Goal: Task Accomplishment & Management: Complete application form

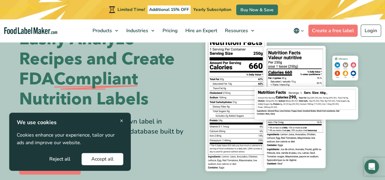
click at [60, 160] on button "Reject all" at bounding box center [60, 159] width 40 height 12
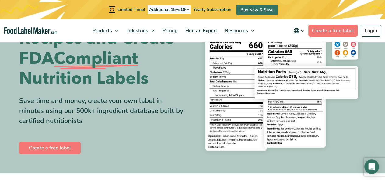
scroll to position [61, 0]
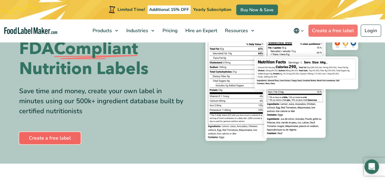
click at [61, 139] on link "Create a free label" at bounding box center [49, 138] width 61 height 12
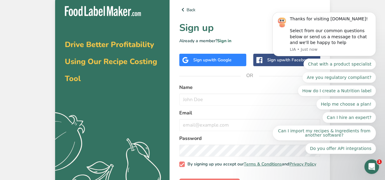
click at [154, 113] on icon ".a{fill:#f5f3ed;}" at bounding box center [96, 164] width 151 height 108
click at [250, 42] on p "Already a member? Sign in" at bounding box center [249, 41] width 141 height 6
click at [373, 16] on icon "Dismiss notification" at bounding box center [373, 13] width 3 height 3
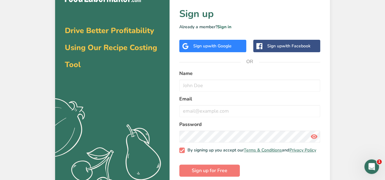
scroll to position [25, 0]
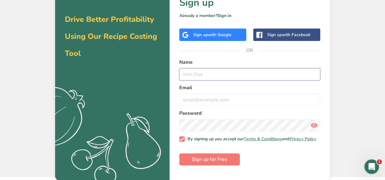
click at [208, 77] on input "text" at bounding box center [249, 74] width 141 height 12
type input "Vasunthara"
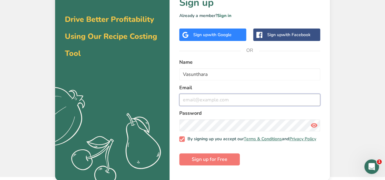
click at [214, 99] on input "email" at bounding box center [249, 100] width 141 height 12
type input "[EMAIL_ADDRESS][DOMAIN_NAME]"
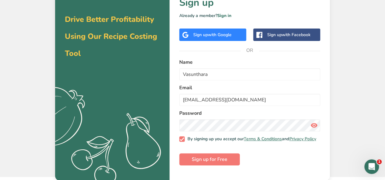
click at [315, 126] on icon at bounding box center [313, 125] width 7 height 11
click at [221, 160] on span "Sign up for Free" at bounding box center [210, 159] width 36 height 7
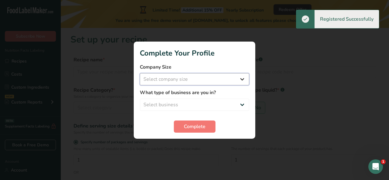
click at [188, 78] on select "Select company size Fewer than 10 Employees 10 to 50 Employees 51 to 500 Employ…" at bounding box center [195, 79] width 110 height 12
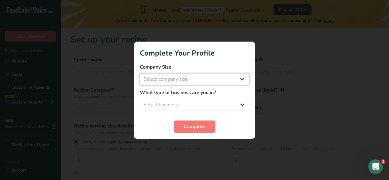
select select "2"
click at [140, 73] on select "Select company size Fewer than 10 Employees 10 to 50 Employees 51 to 500 Employ…" at bounding box center [195, 79] width 110 height 12
click at [184, 104] on select "Select business Packaged Food Manufacturer Restaurant & Cafe Bakery Meal Plans …" at bounding box center [195, 105] width 110 height 12
select select "1"
click at [140, 99] on select "Select business Packaged Food Manufacturer Restaurant & Cafe Bakery Meal Plans …" at bounding box center [195, 105] width 110 height 12
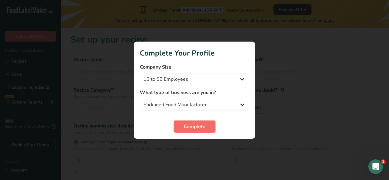
click at [190, 124] on span "Complete" at bounding box center [195, 126] width 22 height 7
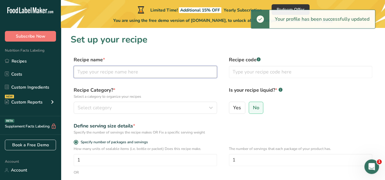
click at [137, 75] on input "text" at bounding box center [145, 72] width 143 height 12
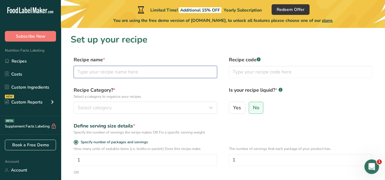
click at [167, 76] on input "text" at bounding box center [145, 72] width 143 height 12
type input "Multiseeded rolls"
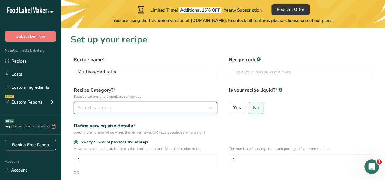
click at [144, 108] on div "Select category" at bounding box center [144, 107] width 132 height 7
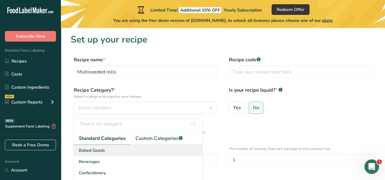
click at [118, 151] on div "Baked Goods" at bounding box center [138, 150] width 128 height 11
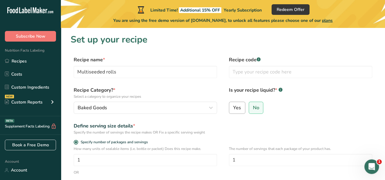
click at [234, 111] on span "Yes" at bounding box center [237, 108] width 8 height 6
click at [233, 110] on input "Yes" at bounding box center [231, 108] width 4 height 4
radio input "true"
radio input "false"
select select "22"
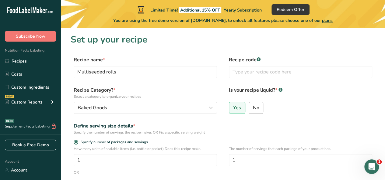
click at [254, 109] on span "No" at bounding box center [256, 108] width 6 height 6
click at [253, 109] on input "No" at bounding box center [251, 108] width 4 height 4
radio input "true"
radio input "false"
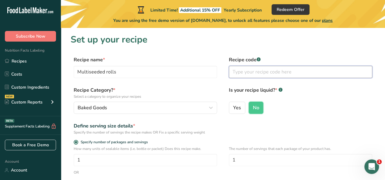
click at [260, 72] on input "text" at bounding box center [300, 72] width 143 height 12
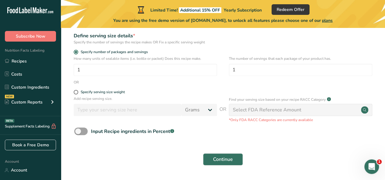
scroll to position [91, 0]
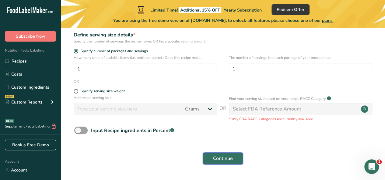
click at [219, 157] on span "Continue" at bounding box center [223, 158] width 20 height 7
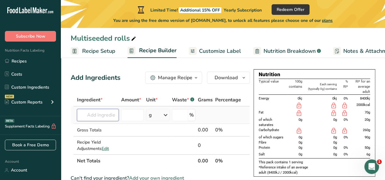
click at [98, 116] on input "text" at bounding box center [98, 115] width 42 height 12
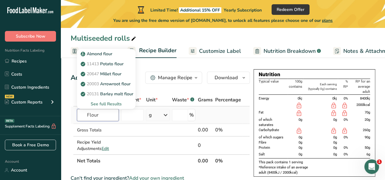
click at [86, 116] on input "Flour" at bounding box center [98, 115] width 42 height 12
type input "white Flour"
click at [113, 104] on div "See full Results" at bounding box center [106, 104] width 49 height 6
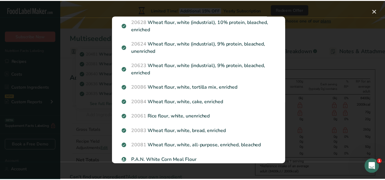
scroll to position [335, 0]
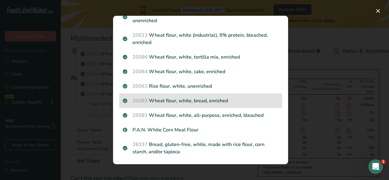
click at [188, 103] on p "20083 Wheat flour, white, bread, enriched" at bounding box center [201, 100] width 156 height 7
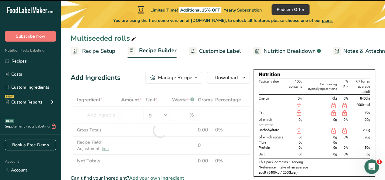
type input "0"
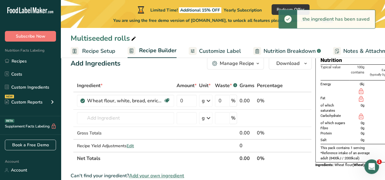
scroll to position [0, 0]
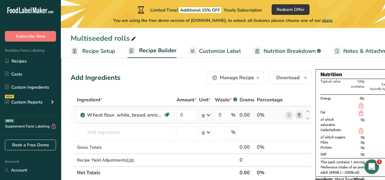
click at [209, 116] on icon at bounding box center [208, 115] width 7 height 11
click at [188, 117] on input "0" at bounding box center [186, 115] width 20 height 12
click at [207, 115] on div "Ingredient * Amount * Unit * Waste * .a-a{fill:#347362;}.b-a{fill:#fff;} Grams …" at bounding box center [191, 137] width 241 height 86
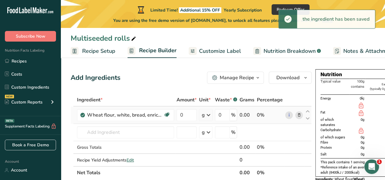
click at [209, 117] on icon at bounding box center [208, 115] width 7 height 11
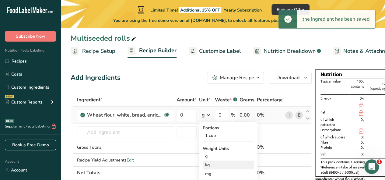
click at [209, 166] on div "kg" at bounding box center [228, 165] width 51 height 9
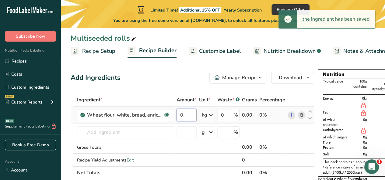
click at [184, 116] on input "0" at bounding box center [186, 115] width 20 height 12
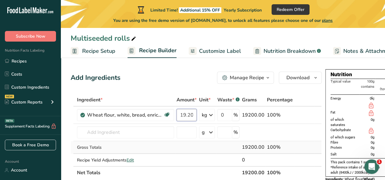
type input "19.20"
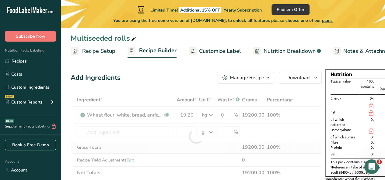
click at [207, 153] on div "Ingredient * Amount * Unit * Waste * .a-a{fill:#347362;}.b-a{fill:#fff;} Grams …" at bounding box center [196, 137] width 251 height 86
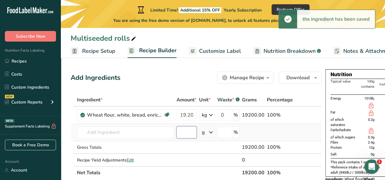
click at [186, 132] on input "number" at bounding box center [186, 133] width 20 height 12
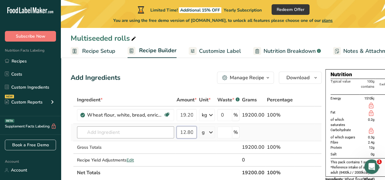
type input "12.80"
click at [165, 136] on input "text" at bounding box center [125, 133] width 97 height 12
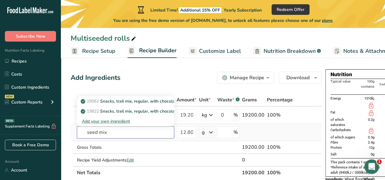
type input "seed mix"
click at [120, 122] on div "Add your own ingredient" at bounding box center [125, 121] width 87 height 6
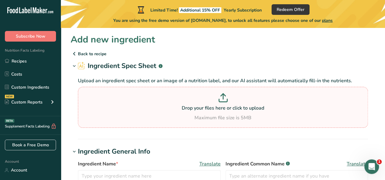
drag, startPoint x: 193, startPoint y: 114, endPoint x: 178, endPoint y: 98, distance: 22.2
click at [178, 98] on p at bounding box center [222, 98] width 287 height 11
click at [178, 98] on input "Drop your files here or click to upload Maximum file size is 5MB" at bounding box center [223, 107] width 290 height 41
drag, startPoint x: 208, startPoint y: 107, endPoint x: 187, endPoint y: 101, distance: 21.6
click at [187, 101] on p at bounding box center [222, 98] width 287 height 11
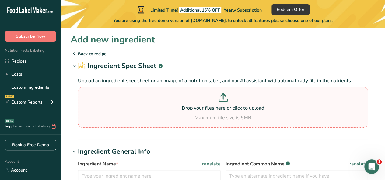
click at [187, 101] on input "Drop your files here or click to upload Maximum file size is 5MB" at bounding box center [223, 107] width 290 height 41
type input "C:\fakepath\99978_CONCEPT___MIX_1.pdf"
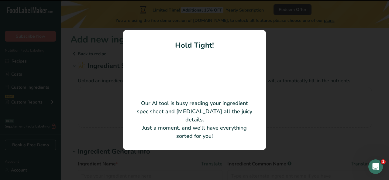
type input "CONCEPT: MIX (Seed Mix: flaxseed, millet, sunflower kernels, poppy seed)"
type input "99978"
type input "[PERSON_NAME] B.V."
type input "1774750079"
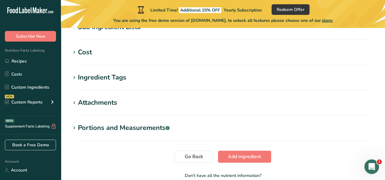
scroll to position [302, 0]
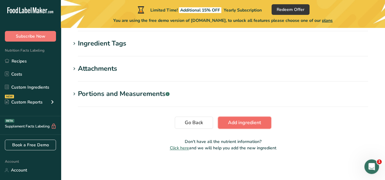
click at [230, 124] on span "Add ingredient" at bounding box center [244, 122] width 33 height 7
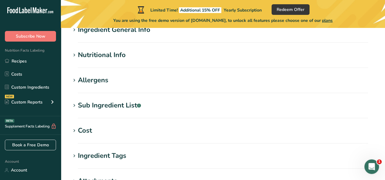
scroll to position [0, 0]
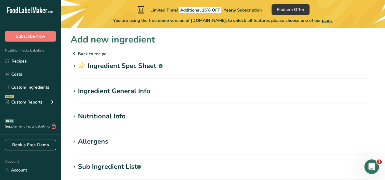
click at [185, 71] on h1 "Ingredient Spec Sheet .a-a{fill:#347362;}.b-a{fill:#fff;}" at bounding box center [223, 66] width 305 height 10
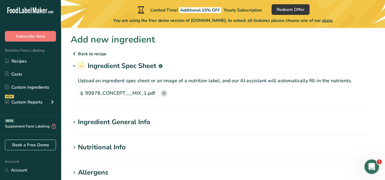
click at [173, 123] on h1 "Ingredient General Info" at bounding box center [223, 122] width 305 height 10
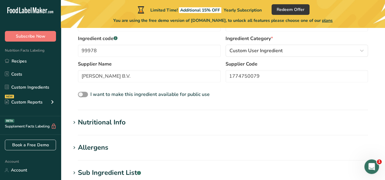
click at [174, 120] on h1 "Nutritional Info" at bounding box center [223, 123] width 305 height 10
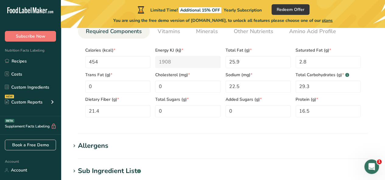
scroll to position [274, 0]
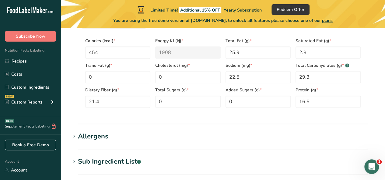
click at [150, 146] on section "Allergens Add any known allergens associated with your ingredient [GEOGRAPHIC_D…" at bounding box center [223, 141] width 305 height 18
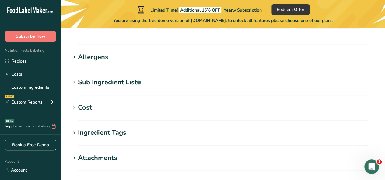
scroll to position [365, 0]
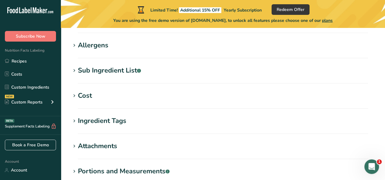
click at [151, 46] on h1 "Allergens" at bounding box center [223, 45] width 305 height 10
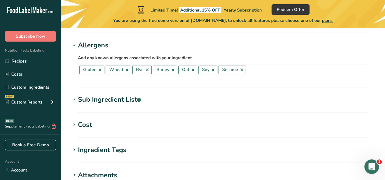
click at [150, 100] on h1 "Sub Ingredient List .a-a{fill:#347362;}.b-a{fill:#fff;}" at bounding box center [223, 100] width 305 height 10
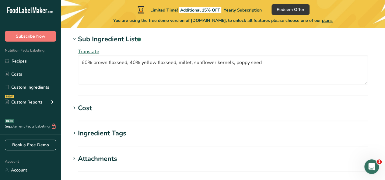
scroll to position [426, 0]
click at [139, 108] on h1 "Cost" at bounding box center [223, 108] width 305 height 10
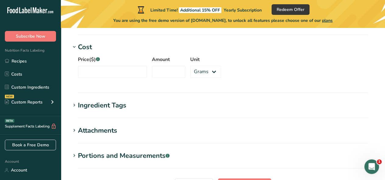
click at [140, 107] on h1 "Ingredient Tags" at bounding box center [223, 105] width 305 height 10
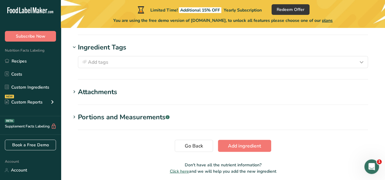
scroll to position [548, 0]
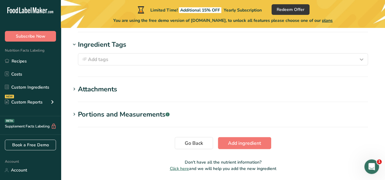
click at [145, 97] on section "Attachments Drop your files here or click to upload Maximum file size is 5MB" at bounding box center [223, 93] width 305 height 18
click at [119, 114] on div "Portions and Measurements .a-a{fill:#347362;}.b-a{fill:#fff;}" at bounding box center [124, 115] width 92 height 10
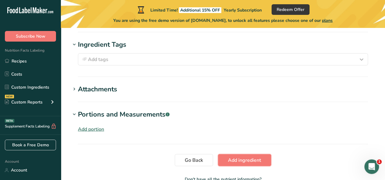
click at [231, 162] on span "Add ingredient" at bounding box center [244, 160] width 33 height 7
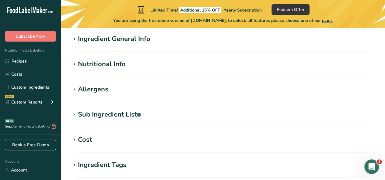
scroll to position [0, 0]
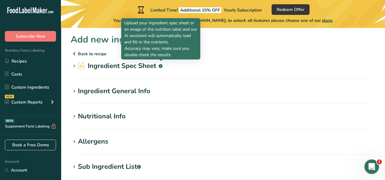
click at [161, 65] on rect at bounding box center [161, 66] width 4 height 4
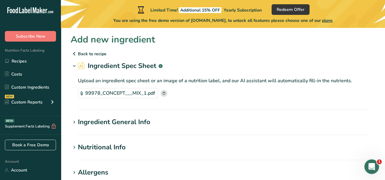
drag, startPoint x: 204, startPoint y: 66, endPoint x: 198, endPoint y: 86, distance: 21.5
click at [204, 66] on h1 "Ingredient Spec Sheet .a-a{fill:#347362;}.b-a{fill:#fff;}" at bounding box center [223, 66] width 305 height 10
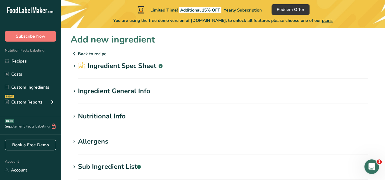
click at [172, 99] on section "Ingredient General Info Ingredient Name * Translate CONCEPT: MIX (Seed Mix: fla…" at bounding box center [223, 95] width 305 height 18
click at [137, 88] on div "Ingredient General Info" at bounding box center [114, 91] width 72 height 10
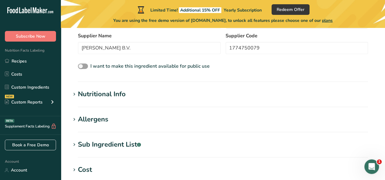
scroll to position [122, 0]
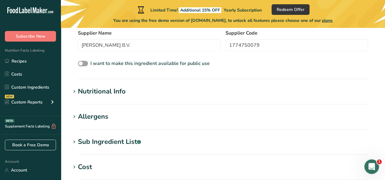
click at [145, 100] on section "Nutritional Info Serving Size .a-a{fill:#347362;}.b-a{fill:#fff;} Add ingredien…" at bounding box center [223, 96] width 305 height 18
click at [109, 93] on div "Nutritional Info" at bounding box center [102, 92] width 48 height 10
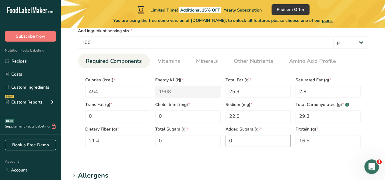
scroll to position [213, 0]
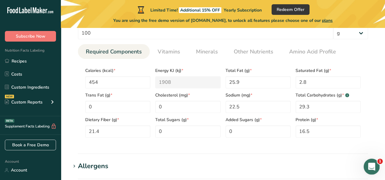
click at [369, 168] on icon "Open Intercom Messenger" at bounding box center [371, 166] width 10 height 10
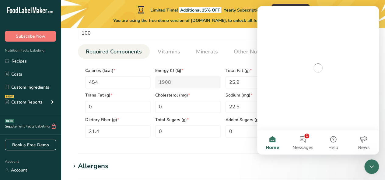
scroll to position [0, 0]
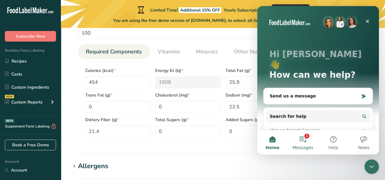
click at [301, 142] on button "1 Messages" at bounding box center [302, 143] width 30 height 24
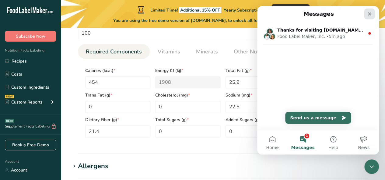
click at [368, 12] on icon "Close" at bounding box center [369, 14] width 5 height 5
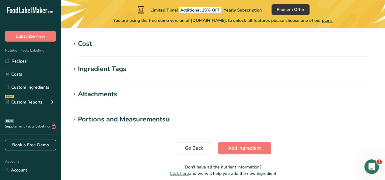
scroll to position [412, 0]
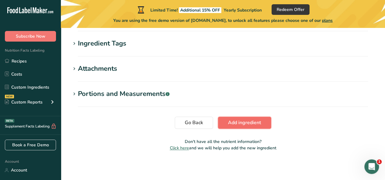
click at [241, 124] on span "Add ingredient" at bounding box center [244, 122] width 33 height 7
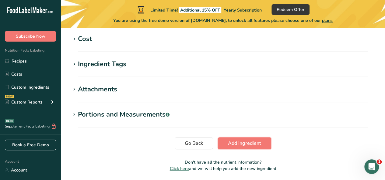
scroll to position [144, 0]
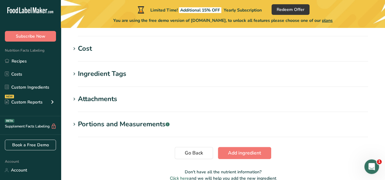
click at [141, 130] on section "Portions and Measurements .a-a{fill:#347362;}.b-a{fill:#fff;} Add portion" at bounding box center [223, 129] width 305 height 18
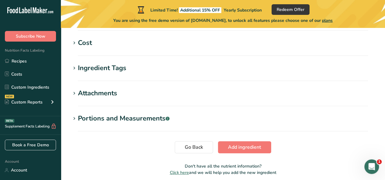
scroll to position [174, 0]
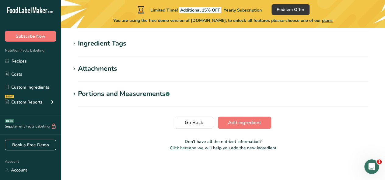
click at [119, 94] on div "Portions and Measurements .a-a{fill:#347362;}.b-a{fill:#fff;}" at bounding box center [124, 94] width 92 height 10
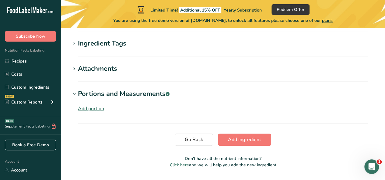
click at [82, 106] on div "Add portion" at bounding box center [91, 108] width 26 height 7
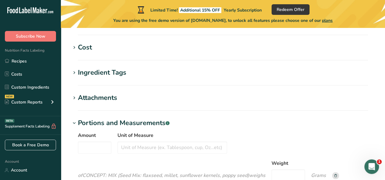
scroll to position [144, 0]
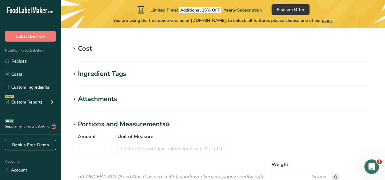
click at [77, 99] on span at bounding box center [74, 99] width 7 height 7
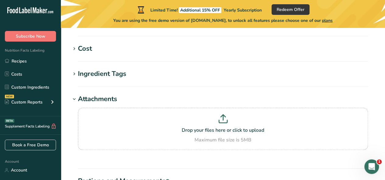
click at [83, 76] on div "Ingredient Tags" at bounding box center [102, 74] width 48 height 10
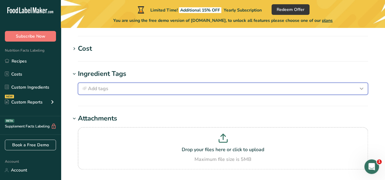
click at [111, 89] on div "Add tags" at bounding box center [223, 88] width 284 height 7
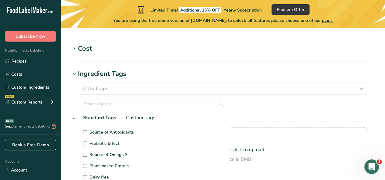
click at [87, 52] on div "Cost" at bounding box center [85, 49] width 14 height 10
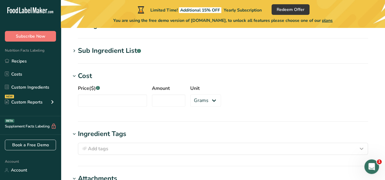
scroll to position [83, 0]
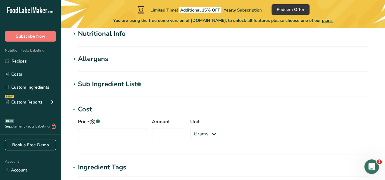
click at [86, 84] on div "Sub Ingredient List .a-a{fill:#347362;}.b-a{fill:#fff;}" at bounding box center [109, 84] width 63 height 10
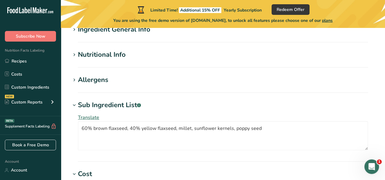
scroll to position [52, 0]
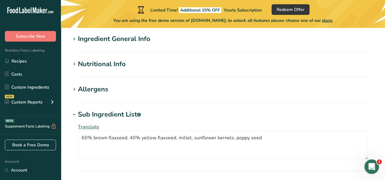
click at [92, 92] on div "Allergens" at bounding box center [93, 90] width 30 height 10
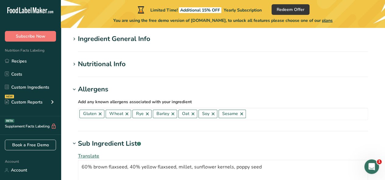
click at [106, 66] on div "Nutritional Info" at bounding box center [102, 64] width 48 height 10
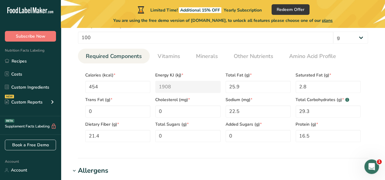
scroll to position [113, 0]
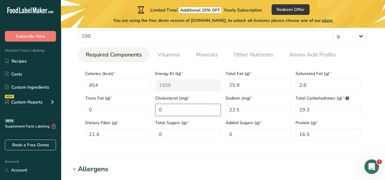
click at [165, 109] on input "0" at bounding box center [187, 110] width 65 height 12
click at [170, 168] on h1 "Allergens" at bounding box center [223, 170] width 305 height 10
click at [168, 109] on input "number" at bounding box center [187, 110] width 65 height 12
type input "0"
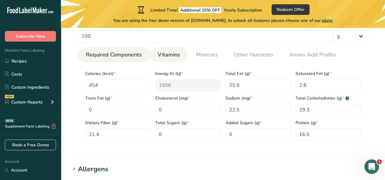
click at [175, 49] on link "Vitamins" at bounding box center [168, 55] width 27 height 16
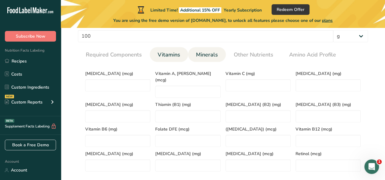
click at [204, 48] on link "Minerals" at bounding box center [206, 55] width 27 height 16
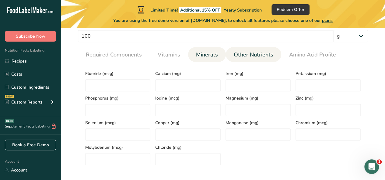
click at [239, 49] on link "Other Nutrients" at bounding box center [253, 55] width 44 height 16
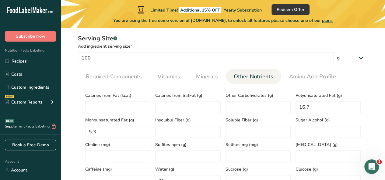
scroll to position [83, 0]
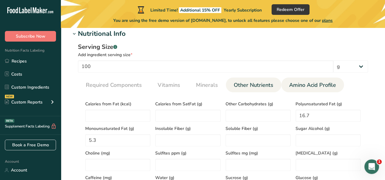
click at [316, 82] on span "Amino Acid Profile" at bounding box center [312, 85] width 47 height 8
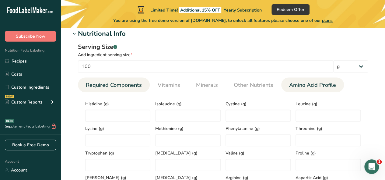
click at [100, 84] on span "Required Components" at bounding box center [114, 85] width 56 height 8
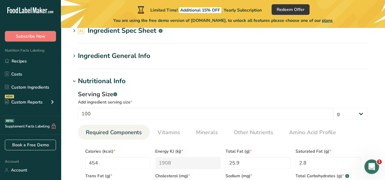
scroll to position [0, 0]
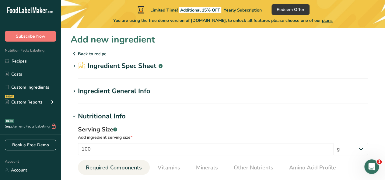
click at [96, 92] on div "Ingredient General Info" at bounding box center [114, 91] width 72 height 10
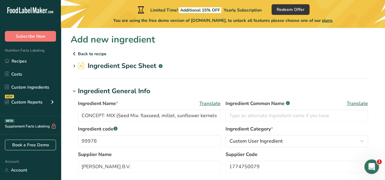
click at [75, 90] on icon at bounding box center [73, 91] width 5 height 9
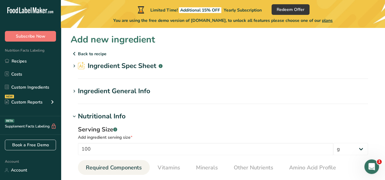
click at [119, 64] on h2 "Ingredient Spec Sheet .a-a{fill:#347362;}.b-a{fill:#fff;}" at bounding box center [120, 66] width 85 height 10
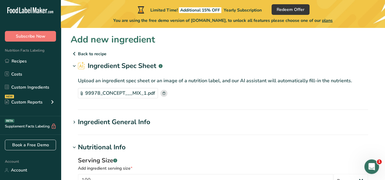
click at [76, 65] on icon at bounding box center [73, 66] width 5 height 9
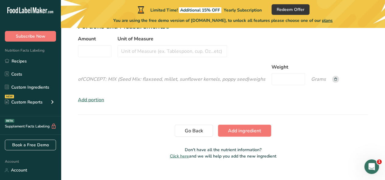
scroll to position [543, 0]
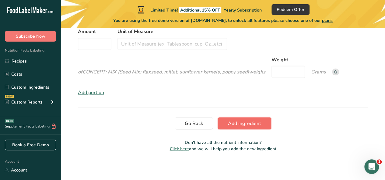
click at [251, 126] on button "Add ingredient" at bounding box center [244, 123] width 53 height 12
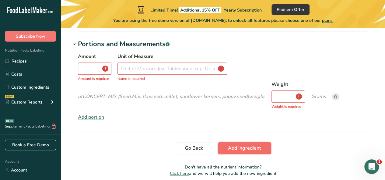
scroll to position [189, 0]
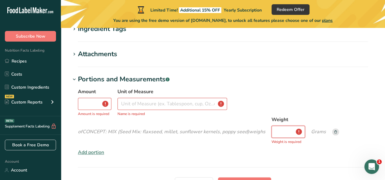
click at [286, 132] on input "Weight" at bounding box center [287, 132] width 33 height 12
click at [90, 103] on input "Amount" at bounding box center [94, 104] width 33 height 12
click at [134, 105] on input "Unit of Measure" at bounding box center [172, 104] width 110 height 12
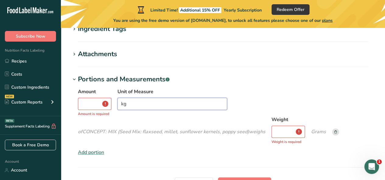
click at [133, 105] on input "kg" at bounding box center [172, 104] width 110 height 12
type input "kg"
click at [124, 133] on span "CONCEPT: MIX (Seed Mix: flaxseed, millet, sunflower kernels, poppy seed)" at bounding box center [165, 132] width 166 height 7
click at [92, 106] on input "Amount" at bounding box center [94, 104] width 33 height 12
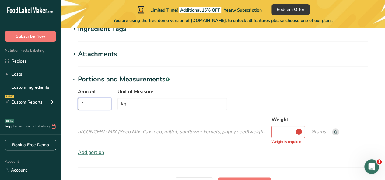
type input "1"
click at [134, 136] on div "Amount 1 Unit of Measure kg of CONCEPT: MIX (Seed Mix: flaxseed, millet, sunflo…" at bounding box center [223, 115] width 290 height 54
click at [294, 133] on input "Weight" at bounding box center [287, 132] width 33 height 12
type input "1000"
click at [187, 159] on div "Amount 1 Unit of Measure kg of CONCEPT: MIX (Seed Mix: flaxseed, millet, sunflo…" at bounding box center [223, 122] width 305 height 75
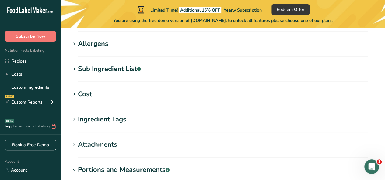
scroll to position [97, 0]
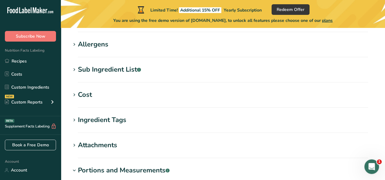
click at [107, 152] on section "Attachments Drop your files here or click to upload Maximum file size is 5MB" at bounding box center [223, 150] width 305 height 18
click at [108, 148] on div "Attachments" at bounding box center [97, 146] width 39 height 10
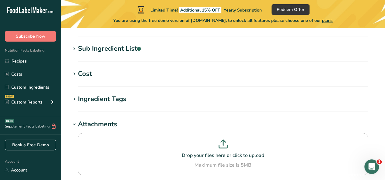
scroll to position [128, 0]
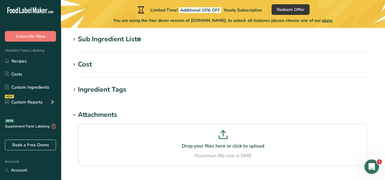
click at [96, 92] on div "Ingredient Tags" at bounding box center [102, 90] width 48 height 10
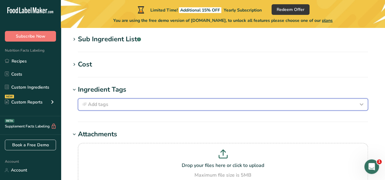
click at [97, 102] on span "Add tags" at bounding box center [98, 104] width 20 height 7
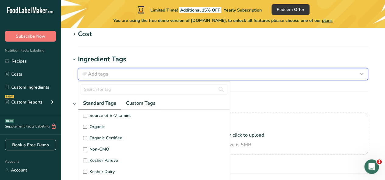
scroll to position [23, 0]
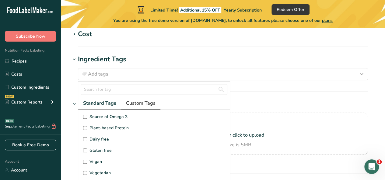
click at [131, 104] on span "Custom Tags" at bounding box center [141, 103] width 30 height 7
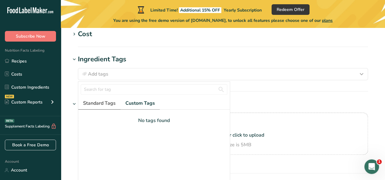
click at [101, 105] on span "Standard Tags" at bounding box center [99, 103] width 33 height 7
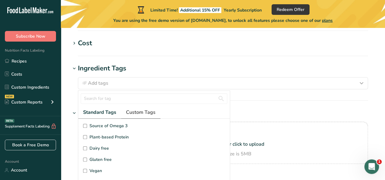
scroll to position [158, 0]
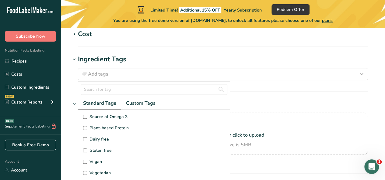
click at [114, 117] on span "Source of Omega 3" at bounding box center [108, 117] width 38 height 6
click at [87, 117] on input "Source of Omega 3" at bounding box center [85, 117] width 4 height 4
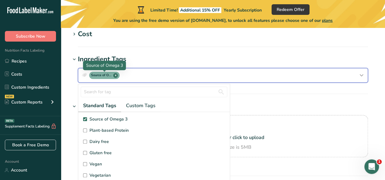
click at [116, 77] on span "x" at bounding box center [115, 75] width 5 height 5
checkbox input "false"
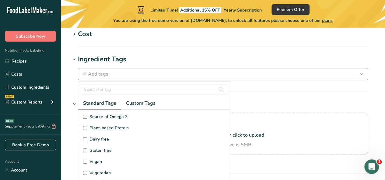
click at [164, 62] on h1 "Ingredient Tags" at bounding box center [223, 59] width 305 height 10
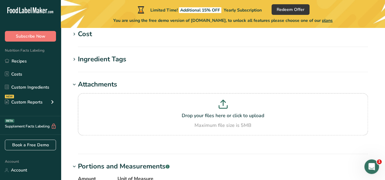
click at [78, 58] on div "Ingredient Tags" at bounding box center [102, 59] width 48 height 10
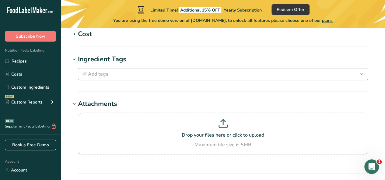
click at [82, 104] on div "Attachments" at bounding box center [97, 104] width 39 height 10
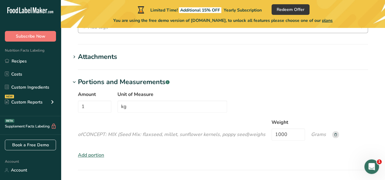
scroll to position [219, 0]
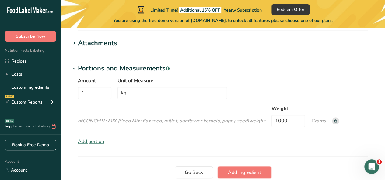
click at [240, 174] on span "Add ingredient" at bounding box center [244, 172] width 33 height 7
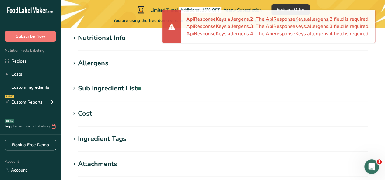
scroll to position [122, 0]
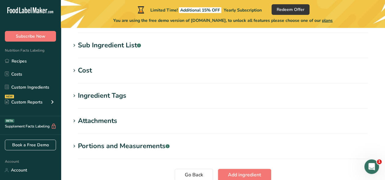
click at [97, 52] on section "Sub Ingredient List .a-a{fill:#347362;}.b-a{fill:#fff;} Translate 60% brown fla…" at bounding box center [223, 49] width 305 height 18
click at [107, 47] on div "Sub Ingredient List .a-a{fill:#347362;}.b-a{fill:#fff;}" at bounding box center [109, 45] width 63 height 10
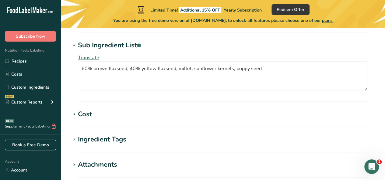
click at [82, 114] on div "Cost" at bounding box center [85, 115] width 14 height 10
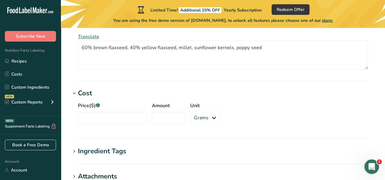
scroll to position [152, 0]
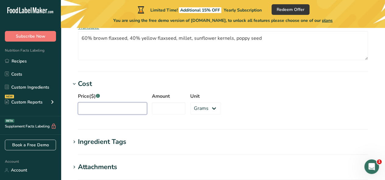
click at [131, 106] on input "Price($) .a-a{fill:#347362;}.b-a{fill:#fff;}" at bounding box center [112, 109] width 69 height 12
type input "12"
click at [157, 107] on input "Amount" at bounding box center [168, 109] width 33 height 12
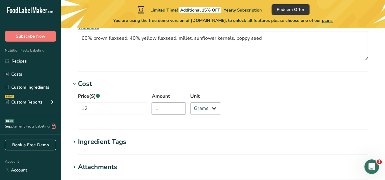
type input "1"
click at [206, 110] on select "Grams kg mg mcg lb oz" at bounding box center [205, 109] width 31 height 12
select select "1"
click at [190, 103] on select "Grams kg mg mcg lb oz" at bounding box center [205, 109] width 31 height 12
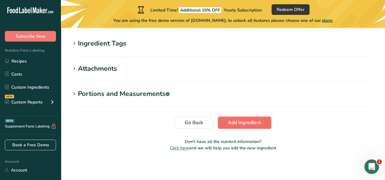
click at [239, 125] on span "Add ingredient" at bounding box center [244, 122] width 33 height 7
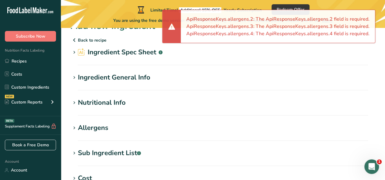
scroll to position [0, 0]
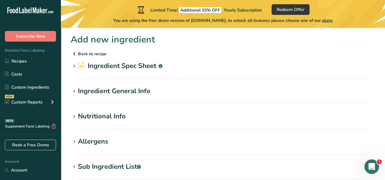
click at [119, 95] on div "Ingredient General Info" at bounding box center [114, 91] width 72 height 10
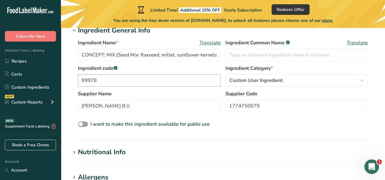
scroll to position [91, 0]
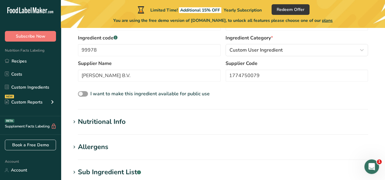
click at [136, 122] on h1 "Nutritional Info" at bounding box center [223, 122] width 305 height 10
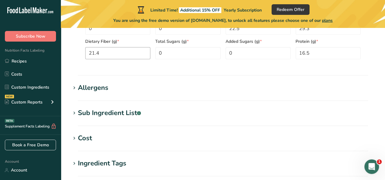
scroll to position [304, 0]
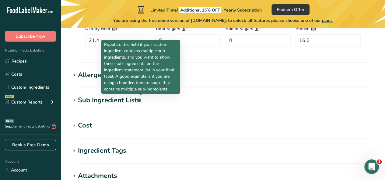
click at [140, 99] on rect at bounding box center [139, 101] width 4 height 4
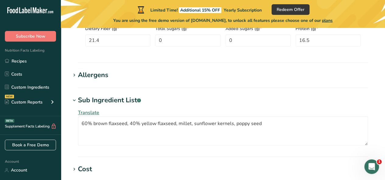
click at [140, 99] on rect at bounding box center [139, 101] width 4 height 4
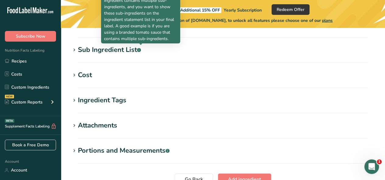
scroll to position [412, 0]
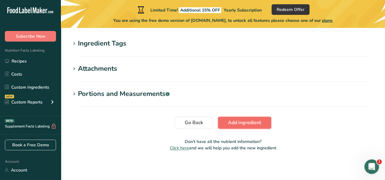
click at [226, 123] on button "Add ingredient" at bounding box center [244, 123] width 53 height 12
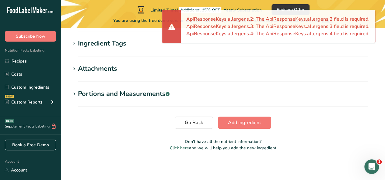
click at [233, 26] on li "ApiResponseKeys.allergens.3: The ApiResponseKeys.allergens.3 field is required." at bounding box center [277, 26] width 183 height 7
click at [178, 32] on div at bounding box center [171, 26] width 18 height 33
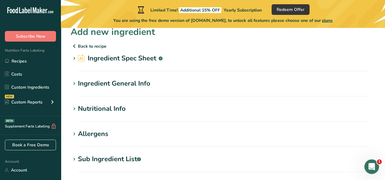
scroll to position [0, 0]
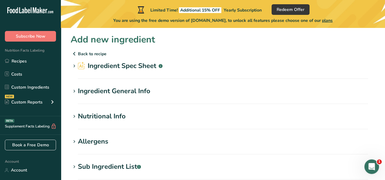
click at [78, 54] on p "Back to recipe" at bounding box center [223, 53] width 305 height 7
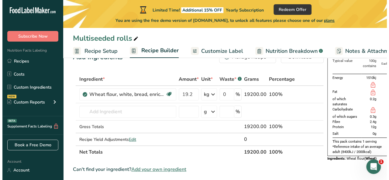
scroll to position [30, 0]
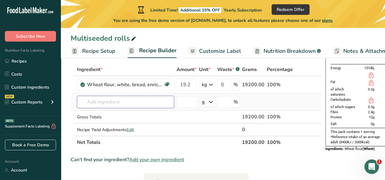
click at [112, 103] on input "text" at bounding box center [125, 102] width 97 height 12
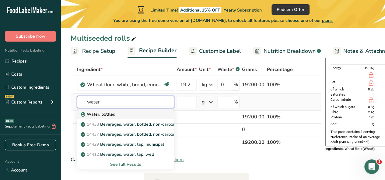
type input "water"
click at [106, 114] on p "Water, bottled" at bounding box center [98, 114] width 33 height 6
type input "Water, bottled"
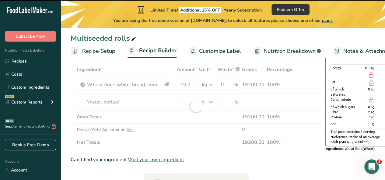
type input "0"
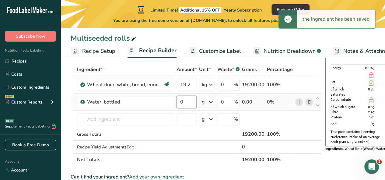
click at [191, 103] on input "0" at bounding box center [186, 102] width 20 height 12
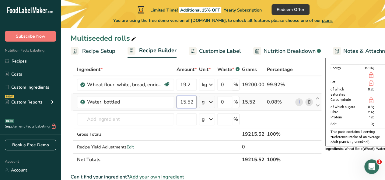
type input "15.52"
click at [209, 102] on div "Ingredient * Amount * Unit * Waste * .a-a{fill:#347362;}.b-a{fill:#fff;} Grams …" at bounding box center [196, 114] width 251 height 103
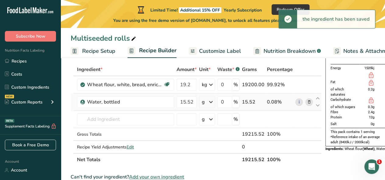
click at [212, 101] on icon at bounding box center [210, 102] width 7 height 11
click at [208, 132] on div "kg" at bounding box center [228, 134] width 51 height 9
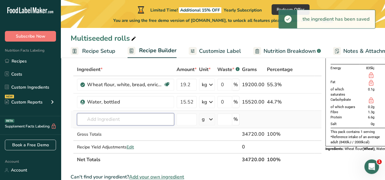
click at [126, 122] on input "text" at bounding box center [125, 119] width 97 height 12
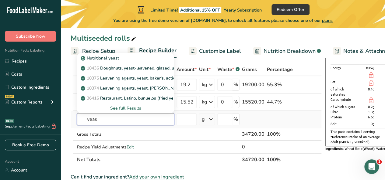
type input "yeas"
click at [126, 108] on div "See full Results" at bounding box center [125, 108] width 87 height 6
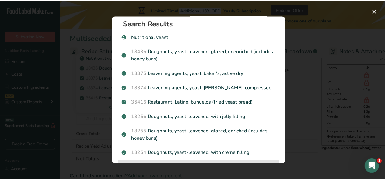
scroll to position [0, 0]
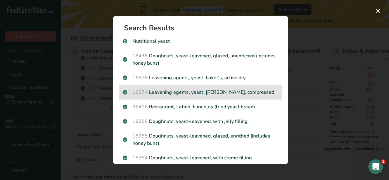
click at [195, 92] on p "18374 Leavening agents, yeast, [PERSON_NAME], compressed" at bounding box center [201, 92] width 156 height 7
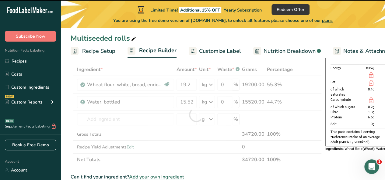
type input "0"
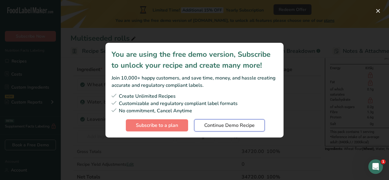
click at [222, 127] on span "Continue Demo Recipe" at bounding box center [229, 125] width 51 height 7
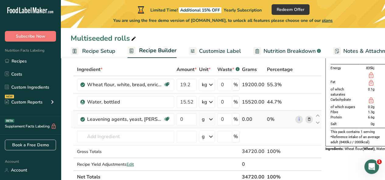
click at [206, 120] on div "g" at bounding box center [207, 119] width 16 height 12
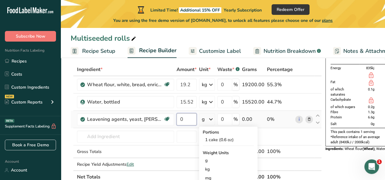
click at [183, 120] on input "0" at bounding box center [186, 119] width 20 height 12
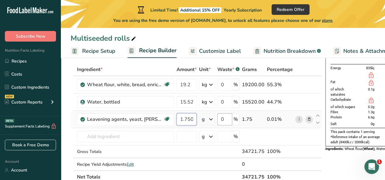
type input "1.750"
click at [217, 116] on div "Ingredient * Amount * Unit * Waste * .a-a{fill:#347362;}.b-a{fill:#fff;} Grams …" at bounding box center [196, 123] width 251 height 120
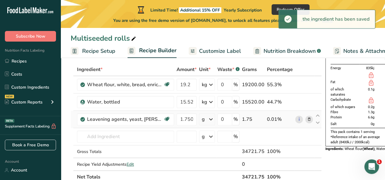
click at [209, 121] on div "Ingredient * Amount * Unit * Waste * .a-a{fill:#347362;}.b-a{fill:#fff;} Grams …" at bounding box center [196, 123] width 251 height 120
click at [207, 119] on div "g" at bounding box center [207, 119] width 16 height 12
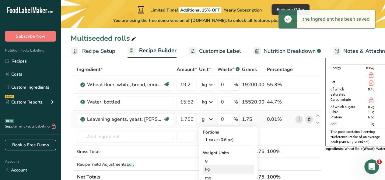
click at [215, 169] on div "kg" at bounding box center [228, 169] width 51 height 9
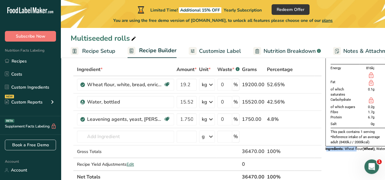
drag, startPoint x: 354, startPoint y: 157, endPoint x: 324, endPoint y: 162, distance: 30.1
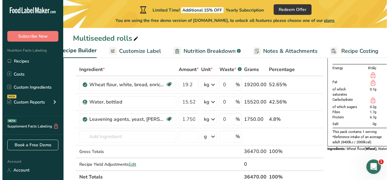
scroll to position [0, 83]
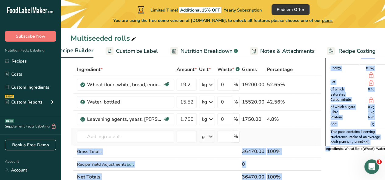
drag, startPoint x: 321, startPoint y: 149, endPoint x: 304, endPoint y: 158, distance: 19.3
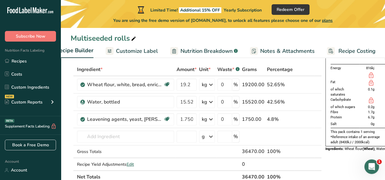
click at [150, 132] on input "text" at bounding box center [125, 137] width 97 height 12
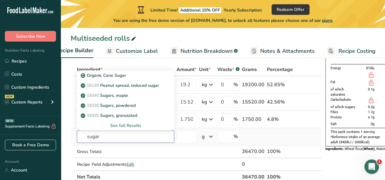
type input "sugar"
click at [119, 121] on div "See full Results" at bounding box center [125, 126] width 97 height 10
click at [120, 124] on div "See full Results" at bounding box center [125, 126] width 87 height 6
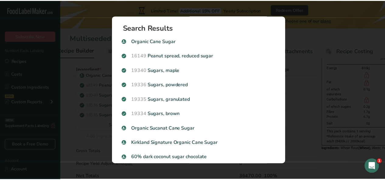
scroll to position [0, 78]
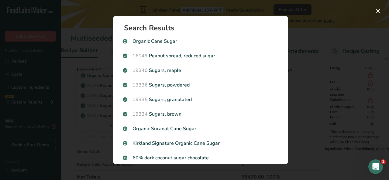
click at [169, 114] on p "19334 Sugars, brown" at bounding box center [201, 114] width 156 height 7
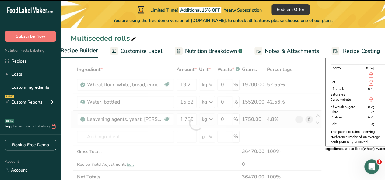
type input "0"
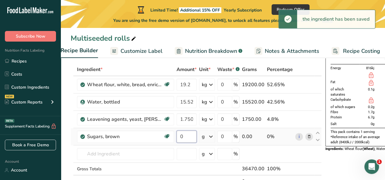
click at [185, 137] on input "0" at bounding box center [186, 137] width 20 height 12
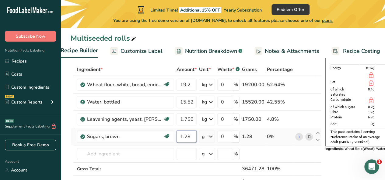
type input "1.28"
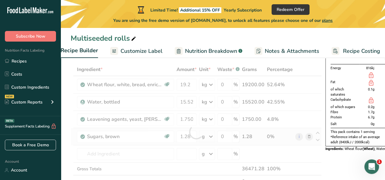
click at [211, 139] on div "Ingredient * Amount * Unit * Waste * .a-a{fill:#347362;}.b-a{fill:#fff;} Grams …" at bounding box center [196, 132] width 251 height 138
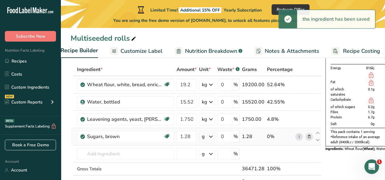
click at [211, 136] on icon at bounding box center [210, 136] width 7 height 11
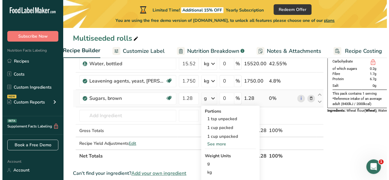
scroll to position [91, 0]
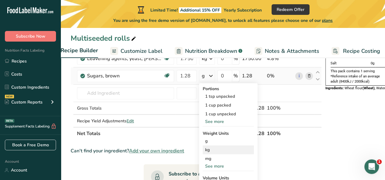
click at [211, 148] on div "kg" at bounding box center [228, 150] width 51 height 9
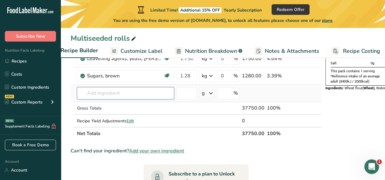
click at [145, 94] on input "text" at bounding box center [125, 93] width 97 height 12
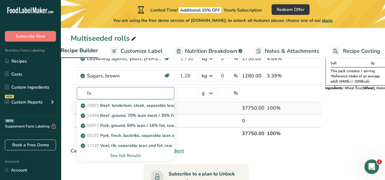
type input "f"
type input "s"
type input "seeds conc"
click at [126, 155] on div "See full Results" at bounding box center [125, 156] width 87 height 6
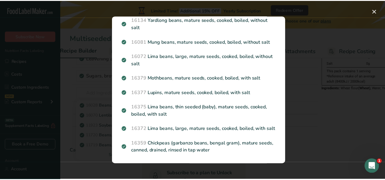
scroll to position [824, 0]
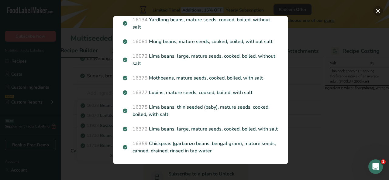
click at [375, 9] on button "Search results modal" at bounding box center [379, 11] width 10 height 10
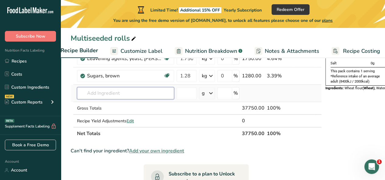
click at [107, 95] on input "text" at bounding box center [125, 93] width 97 height 12
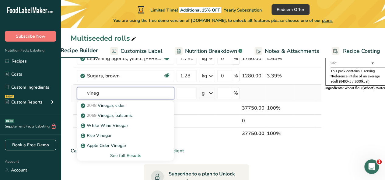
click at [88, 94] on input "vineg" at bounding box center [125, 93] width 97 height 12
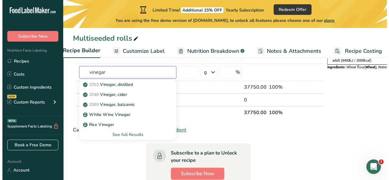
scroll to position [91, 0]
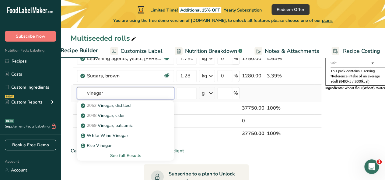
type input "vinegar"
click at [122, 154] on div "See full Results" at bounding box center [125, 156] width 87 height 6
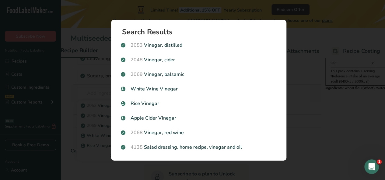
scroll to position [0, 0]
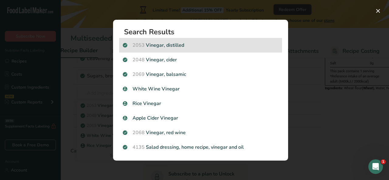
click at [176, 44] on p "2053 Vinegar, distilled" at bounding box center [201, 45] width 156 height 7
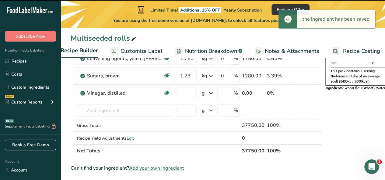
type input "0"
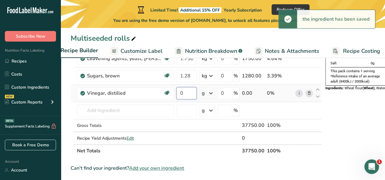
click at [186, 95] on input "0" at bounding box center [186, 93] width 20 height 12
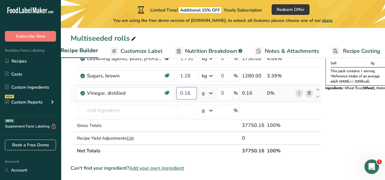
type input "0.16"
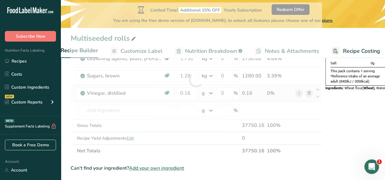
click at [212, 94] on div "Ingredient * Amount * Unit * Waste * .a-a{fill:#347362;}.b-a{fill:#fff;} Grams …" at bounding box center [196, 79] width 251 height 155
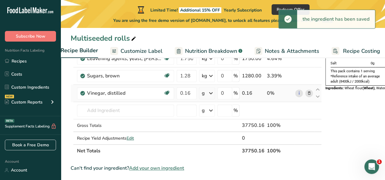
click at [210, 90] on icon at bounding box center [210, 93] width 7 height 11
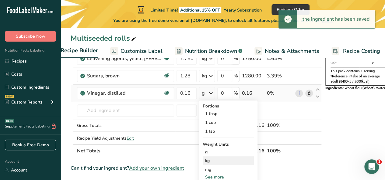
click at [205, 160] on div "kg" at bounding box center [228, 161] width 51 height 9
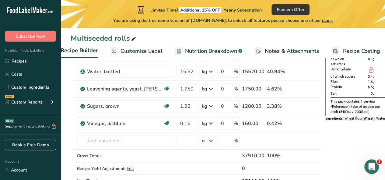
scroll to position [0, 83]
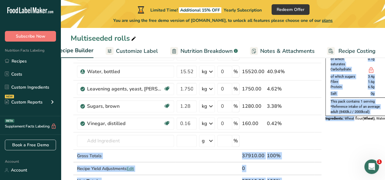
drag, startPoint x: 352, startPoint y: 138, endPoint x: 319, endPoint y: 139, distance: 32.9
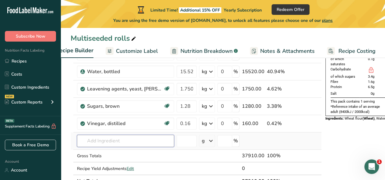
click at [146, 137] on input "text" at bounding box center [125, 141] width 97 height 12
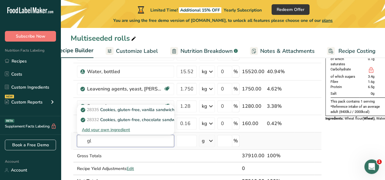
type input "g"
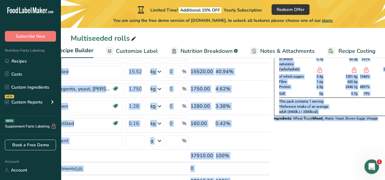
scroll to position [0, 60]
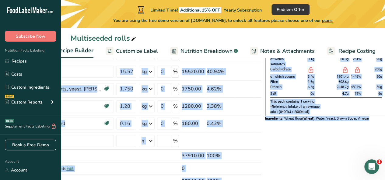
drag, startPoint x: 322, startPoint y: 121, endPoint x: 389, endPoint y: 126, distance: 66.8
click at [385, 126] on html ".a-20{fill:#fff;} Subscribe Now Nutrition Facts Labeling Recipes Costs Custom I…" at bounding box center [192, 173] width 385 height 469
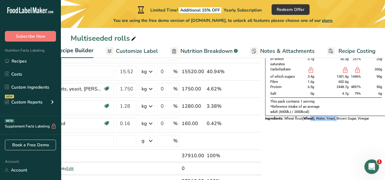
drag, startPoint x: 336, startPoint y: 147, endPoint x: 310, endPoint y: 143, distance: 26.2
click at [69, 68] on body ".a-20{fill:#fff;} Subscribe Now Nutrition Facts Labeling Recipes Costs Custom I…" at bounding box center [192, 173] width 385 height 469
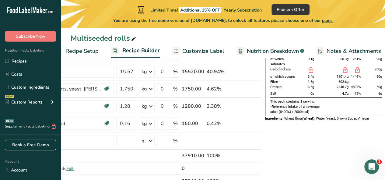
scroll to position [0, 0]
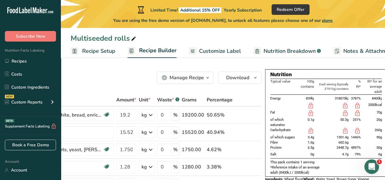
drag, startPoint x: 308, startPoint y: 63, endPoint x: 235, endPoint y: 58, distance: 73.8
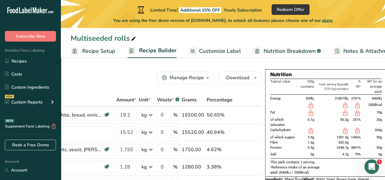
drag, startPoint x: 94, startPoint y: 114, endPoint x: 51, endPoint y: 111, distance: 43.6
click at [85, 95] on th "Ingredient *" at bounding box center [65, 100] width 99 height 13
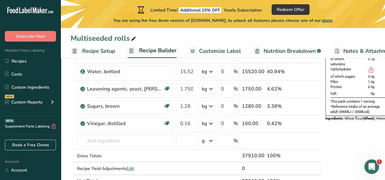
scroll to position [61, 0]
click at [96, 138] on input "text" at bounding box center [125, 141] width 97 height 12
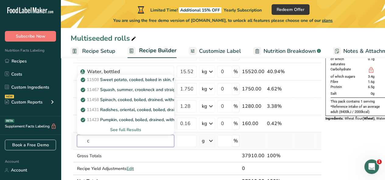
type input "c"
click at [140, 130] on div "See full Results" at bounding box center [125, 130] width 87 height 6
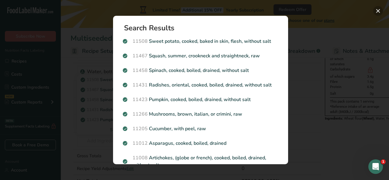
click at [380, 9] on button "Search results modal" at bounding box center [379, 11] width 10 height 10
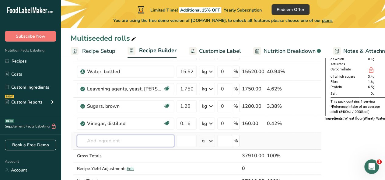
click at [114, 139] on input "text" at bounding box center [125, 141] width 97 height 12
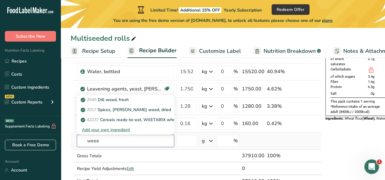
type input "weee"
click at [112, 129] on div "Add your own ingredient" at bounding box center [125, 130] width 87 height 6
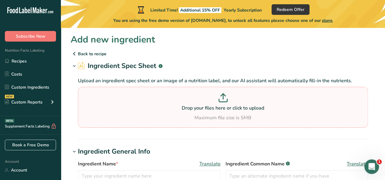
click at [218, 99] on p at bounding box center [222, 98] width 287 height 11
click at [218, 99] on input "Drop your files here or click to upload Maximum file size is 5MB" at bounding box center [223, 107] width 290 height 41
type input "C:\fakepath\99978_CONCEPT___MIX_1.pdf"
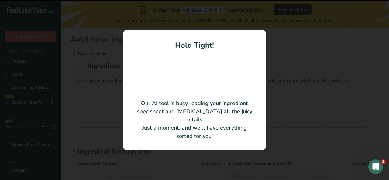
type input "CONCEPT: MIX"
type input "99978"
type input "[PERSON_NAME] B.V."
type input "1774750079"
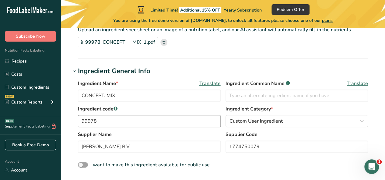
scroll to position [61, 0]
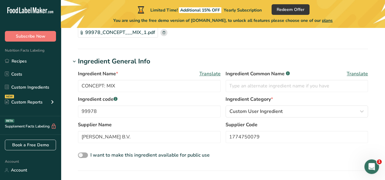
click at [81, 154] on span at bounding box center [83, 156] width 10 height 6
click at [81, 154] on input "I want to make this ingredient available for public use" at bounding box center [80, 156] width 4 height 4
checkbox input "true"
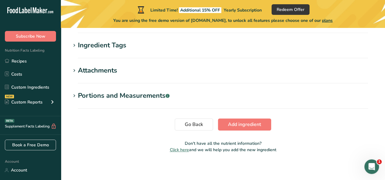
scroll to position [302, 0]
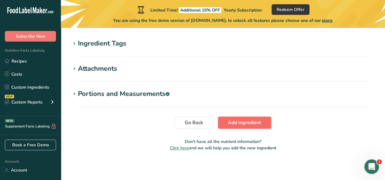
click at [254, 122] on span "Add ingredient" at bounding box center [244, 122] width 33 height 7
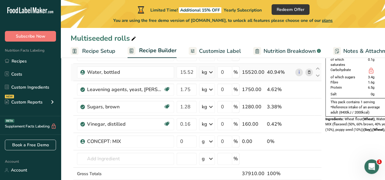
scroll to position [61, 0]
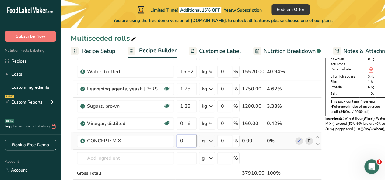
click at [193, 142] on input "0" at bounding box center [186, 141] width 20 height 12
type input "12.80"
click at [214, 142] on div "Ingredient * Amount * Unit * Waste * .a-a{fill:#347362;}.b-a{fill:#fff;} Grams …" at bounding box center [196, 119] width 251 height 172
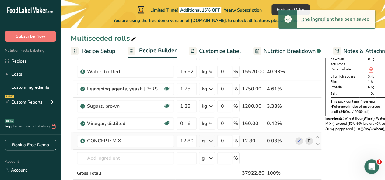
click at [211, 141] on icon at bounding box center [210, 141] width 7 height 11
click at [210, 170] on div "kg" at bounding box center [228, 173] width 51 height 9
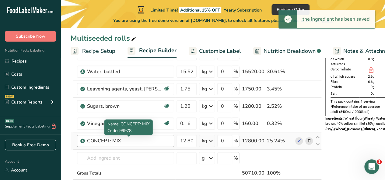
scroll to position [91, 0]
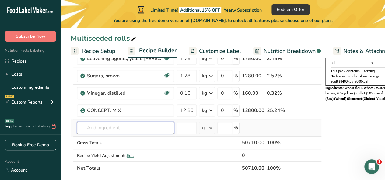
click at [146, 126] on input "text" at bounding box center [125, 128] width 97 height 12
click at [124, 128] on input "text" at bounding box center [125, 128] width 97 height 12
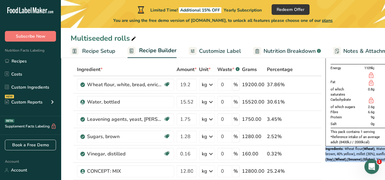
scroll to position [0, 60]
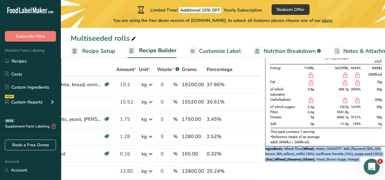
drag, startPoint x: 324, startPoint y: 150, endPoint x: 379, endPoint y: 160, distance: 56.6
click at [331, 165] on div "Nutrition Typical value 100g contains Each serving (typically 50710g) contains …" at bounding box center [326, 102] width 122 height 127
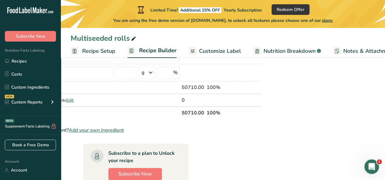
scroll to position [91, 0]
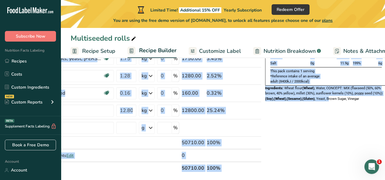
drag, startPoint x: 262, startPoint y: 135, endPoint x: 330, endPoint y: 137, distance: 67.9
click at [315, 137] on div "Add Ingredients Manage Recipe Delete Recipe Duplicate Recipe Scale Recipe Save …" at bounding box center [162, 181] width 305 height 407
click at [325, 142] on div "Nutrition Typical value 100g contains Each serving (typically 50710g) contains …" at bounding box center [326, 181] width 122 height 407
click at [265, 111] on div "Nutrition Typical value 100g contains Each serving (typically 50710g) contains …" at bounding box center [326, 181] width 122 height 407
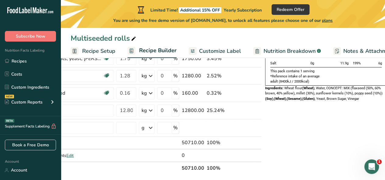
drag, startPoint x: 106, startPoint y: 174, endPoint x: 11, endPoint y: 176, distance: 94.6
click at [11, 176] on div ".a-20{fill:#fff;} Subscribe Now Nutrition Facts Labeling Recipes Costs Custom I…" at bounding box center [192, 152] width 385 height 486
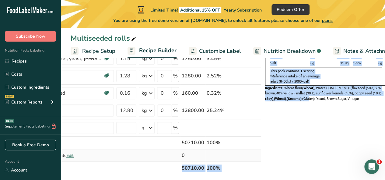
drag, startPoint x: 309, startPoint y: 156, endPoint x: 209, endPoint y: 159, distance: 100.4
click at [209, 159] on div "Add Ingredients Manage Recipe Delete Recipe Duplicate Recipe Scale Recipe Save …" at bounding box center [162, 181] width 305 height 407
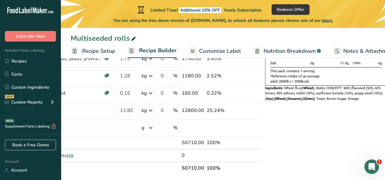
click at [341, 143] on div "Nutrition Typical value 100g contains Each serving (typically 50710g) contains …" at bounding box center [326, 181] width 122 height 407
drag, startPoint x: 291, startPoint y: 134, endPoint x: 380, endPoint y: 136, distance: 88.3
click at [380, 136] on div "Nutrition Typical value 100g contains Each serving (typically 50710g) contains …" at bounding box center [326, 181] width 122 height 407
click at [328, 142] on div "Nutrition Typical value 100g contains Each serving (typically 50710g) contains …" at bounding box center [326, 181] width 122 height 407
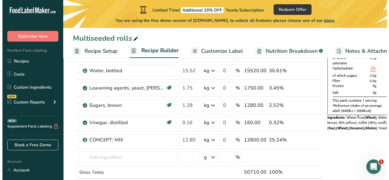
scroll to position [52, 0]
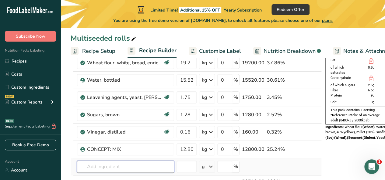
click at [157, 165] on input "text" at bounding box center [125, 167] width 97 height 12
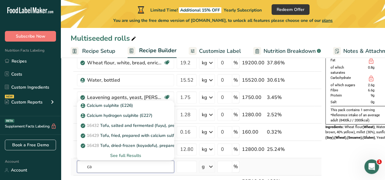
type input "c"
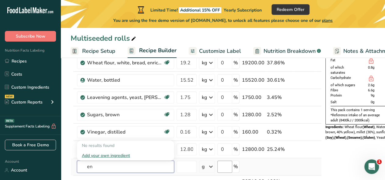
type input "e"
drag, startPoint x: 115, startPoint y: 168, endPoint x: 117, endPoint y: 165, distance: 3.1
click at [115, 168] on input "text" at bounding box center [125, 167] width 97 height 12
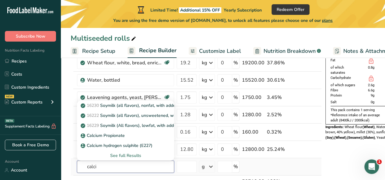
type input "calci"
click at [127, 155] on div "See full Results" at bounding box center [125, 156] width 87 height 6
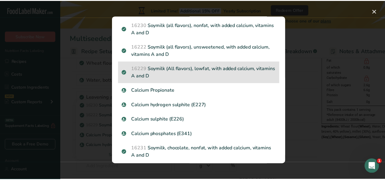
scroll to position [0, 0]
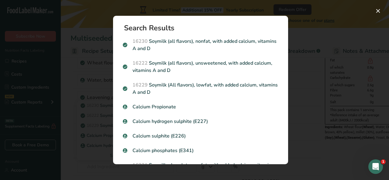
click at [336, 56] on div "Search results modal" at bounding box center [194, 90] width 389 height 180
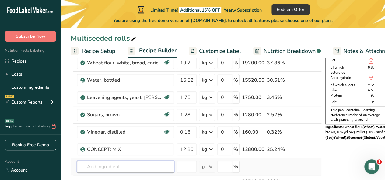
click at [122, 168] on input "text" at bounding box center [125, 167] width 97 height 12
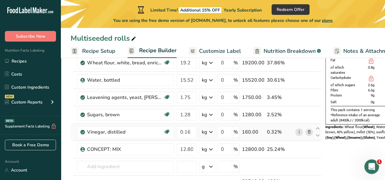
drag, startPoint x: 312, startPoint y: 118, endPoint x: 266, endPoint y: 134, distance: 48.9
click at [314, 118] on icon at bounding box center [317, 118] width 7 height 5
click at [308, 80] on icon at bounding box center [309, 80] width 4 height 6
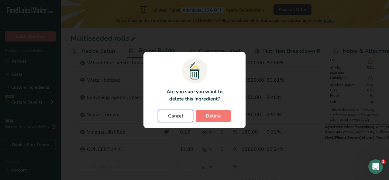
click at [188, 115] on button "Cancel" at bounding box center [175, 116] width 35 height 12
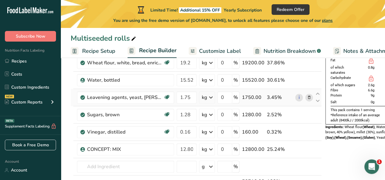
click at [253, 95] on div "1750.00" at bounding box center [253, 97] width 23 height 7
